Goal: Check status: Check status

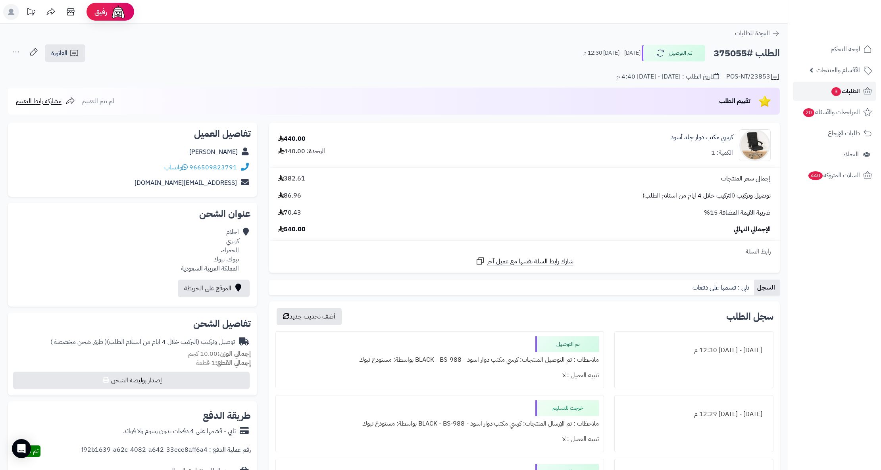
click at [839, 86] on span "الطلبات 3" at bounding box center [844, 91] width 29 height 11
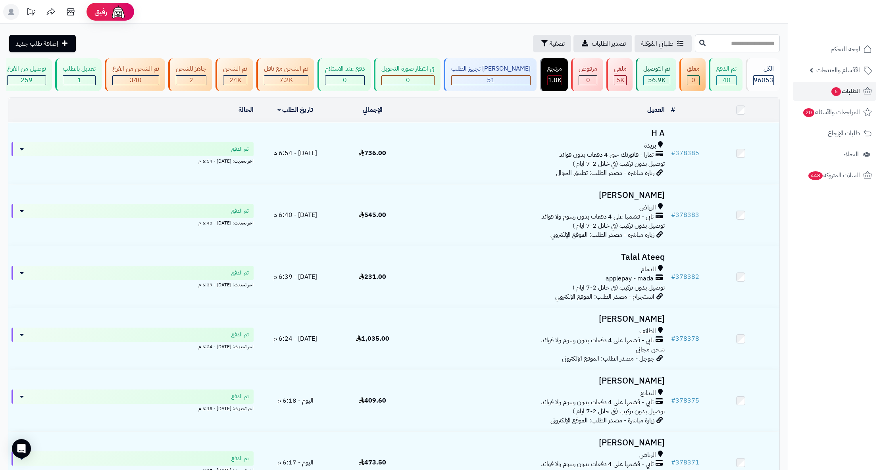
click at [709, 44] on input "text" at bounding box center [737, 44] width 85 height 18
paste input "******"
type input "******"
